Goal: Information Seeking & Learning: Learn about a topic

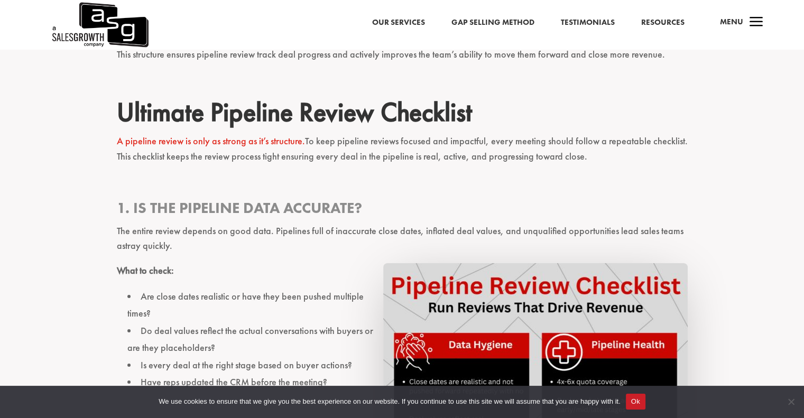
scroll to position [3808, 0]
click at [208, 134] on link "A pipeline review is only as strong as it’s structure." at bounding box center [211, 140] width 188 height 12
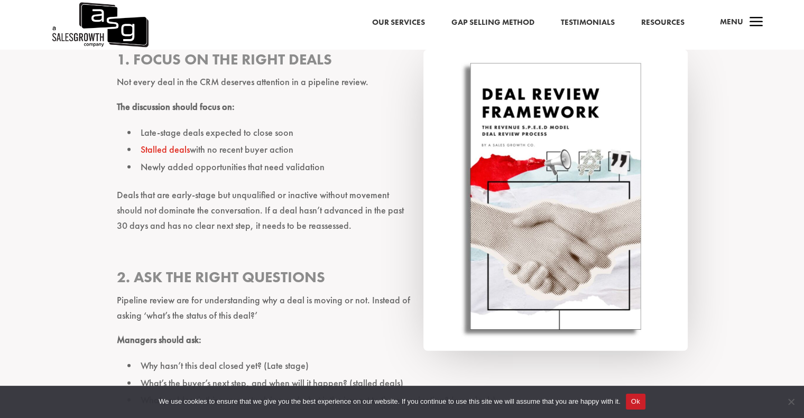
scroll to position [2645, 0]
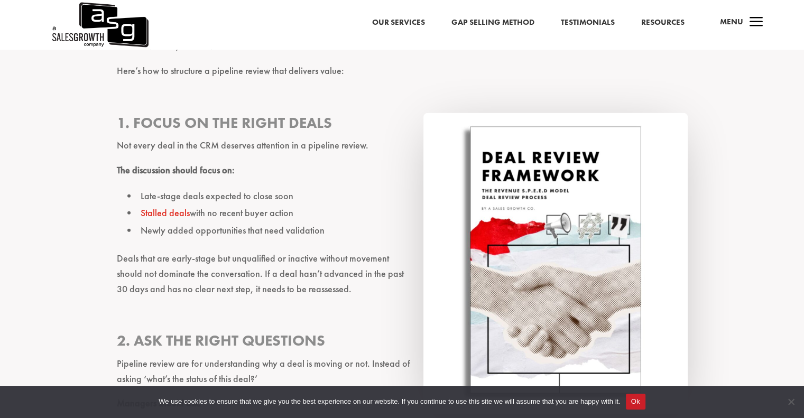
click at [550, 154] on img at bounding box center [556, 263] width 264 height 301
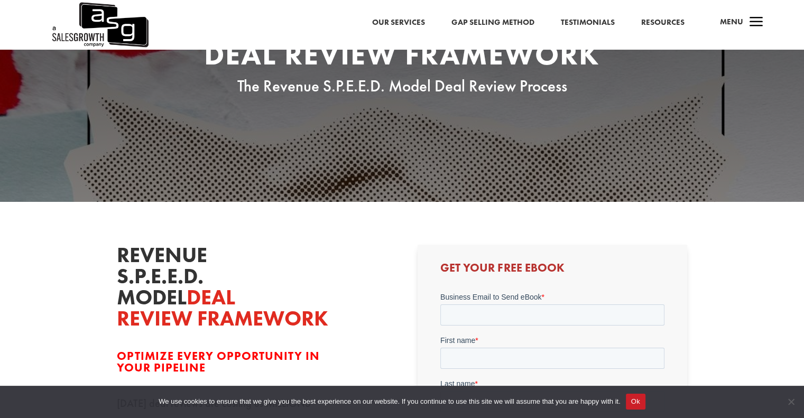
scroll to position [264, 0]
